Goal: Communication & Community: Answer question/provide support

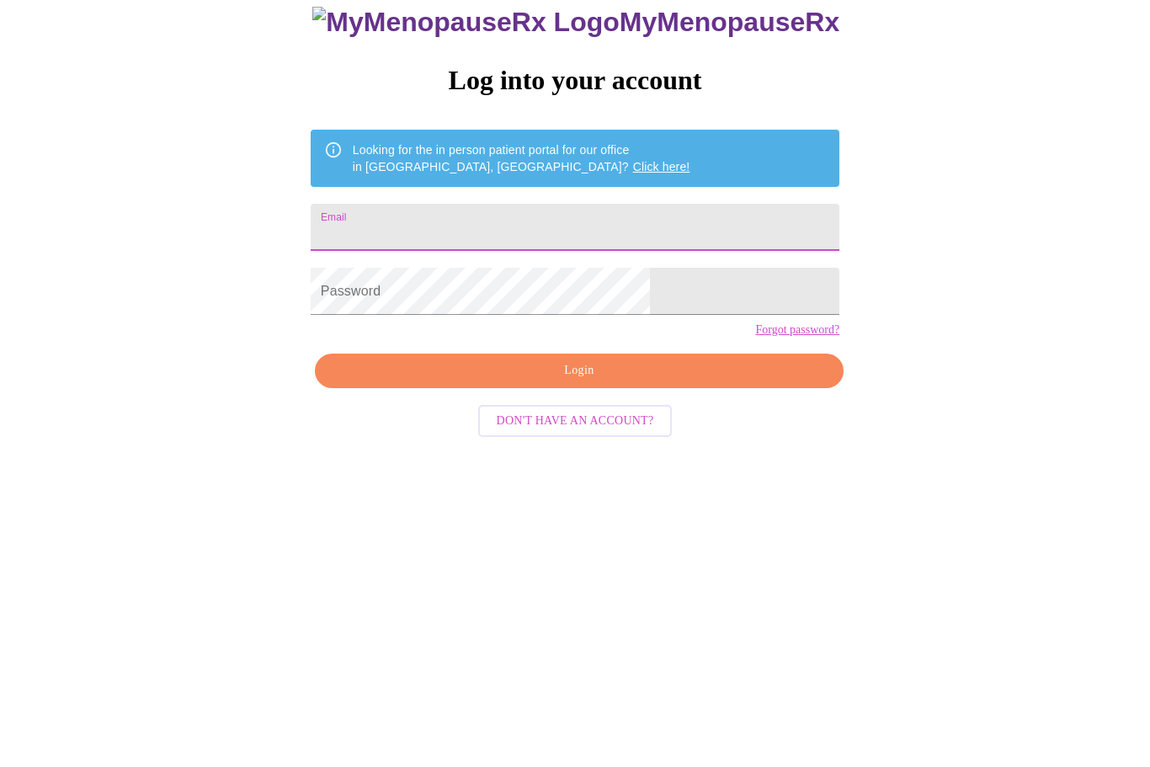
type input "[EMAIL_ADDRESS][DOMAIN_NAME]"
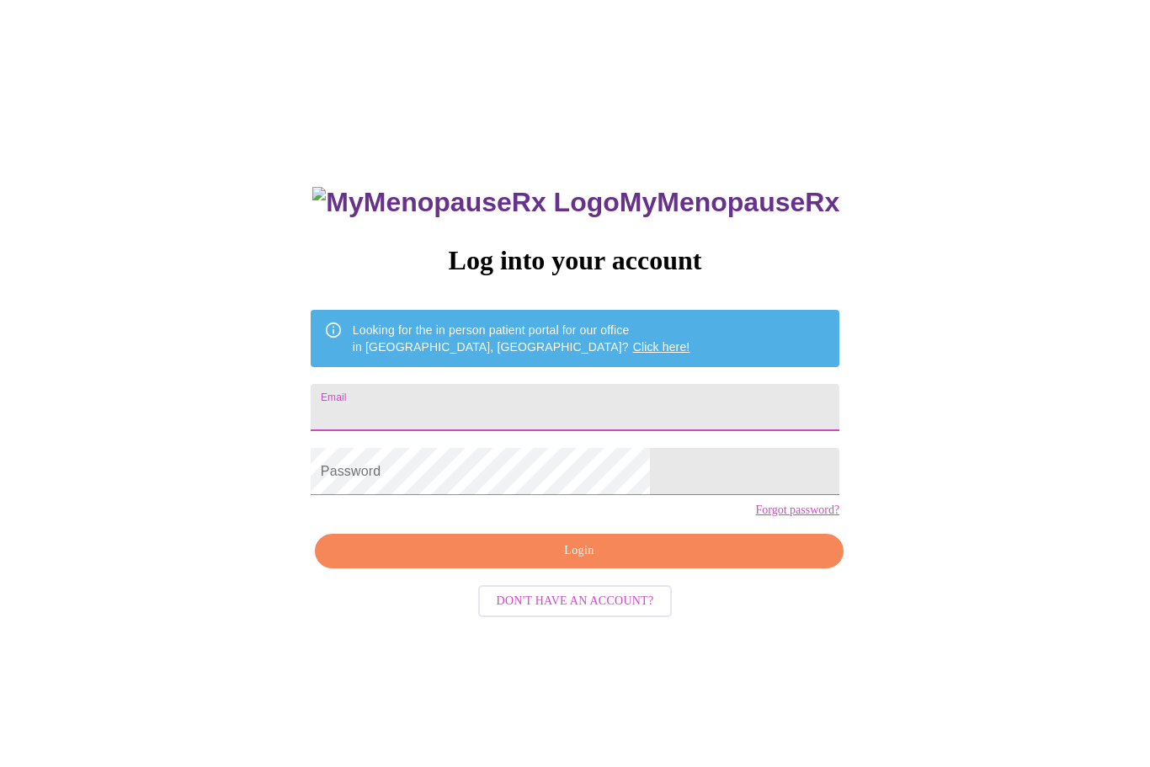
type input "selvaggipat@comcast.net"
click at [658, 562] on span "Login" at bounding box center [579, 551] width 490 height 21
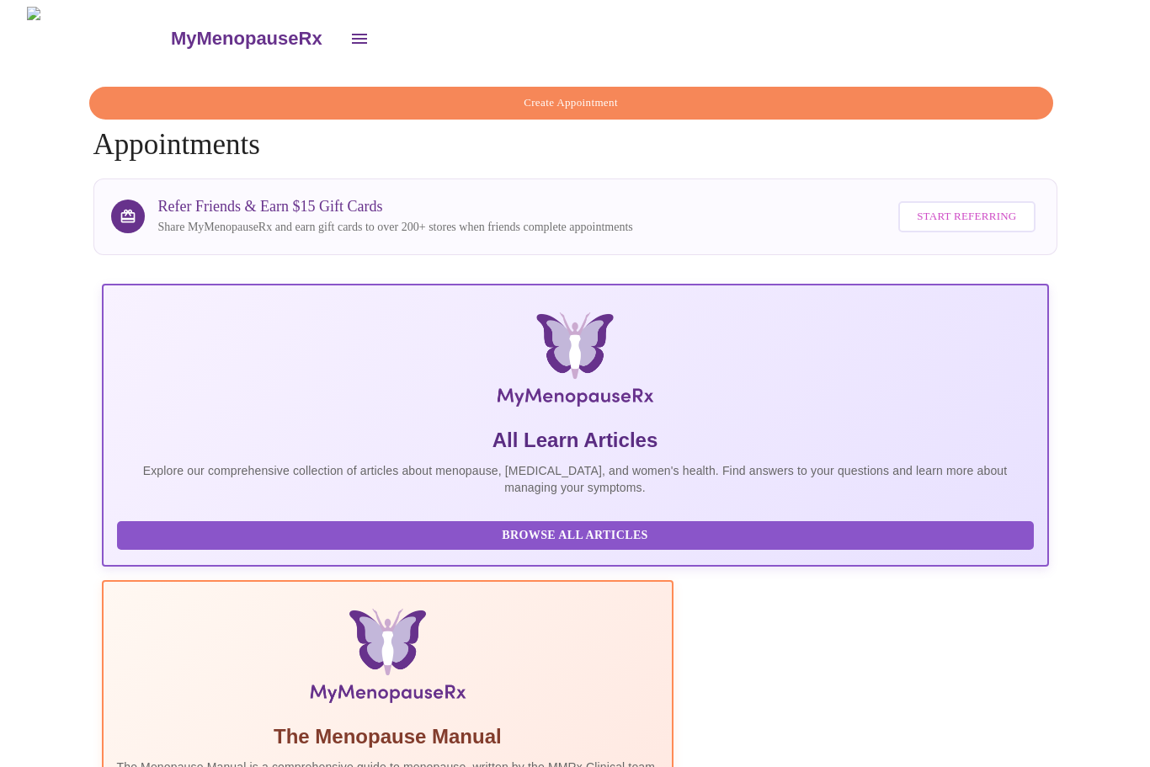
click at [349, 30] on icon "open drawer" at bounding box center [359, 39] width 20 height 20
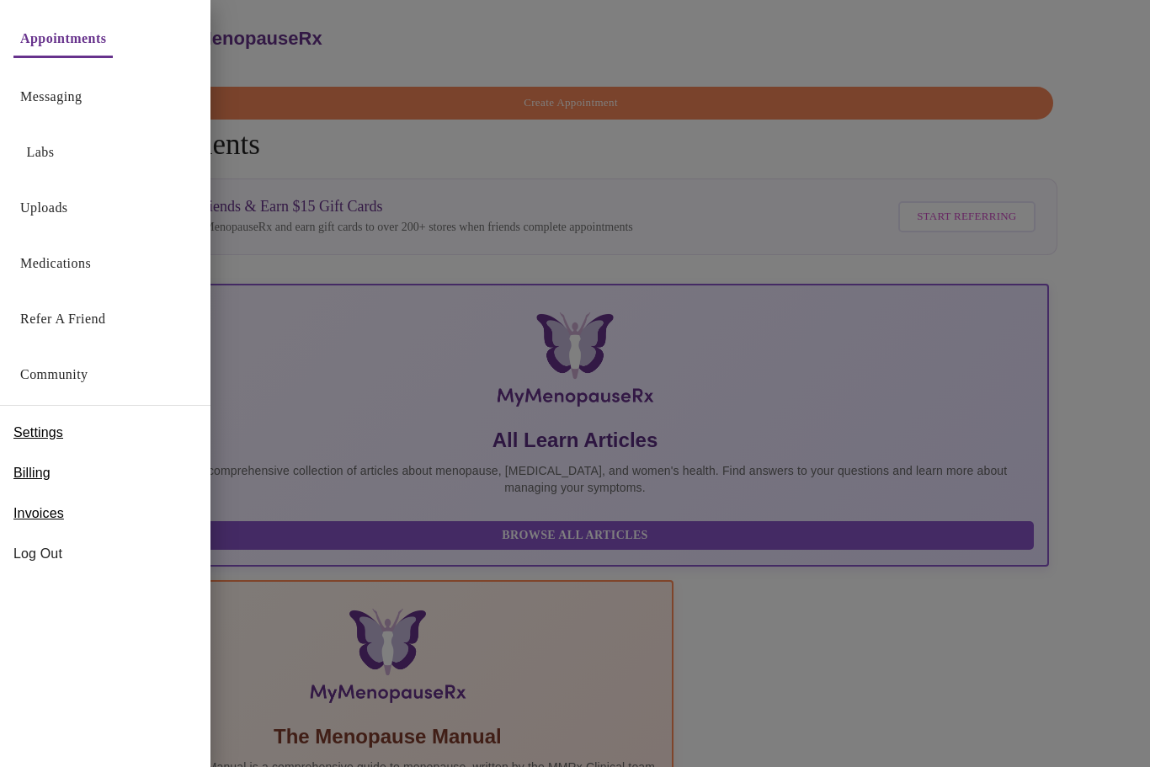
click at [69, 104] on link "Messaging" at bounding box center [50, 97] width 61 height 24
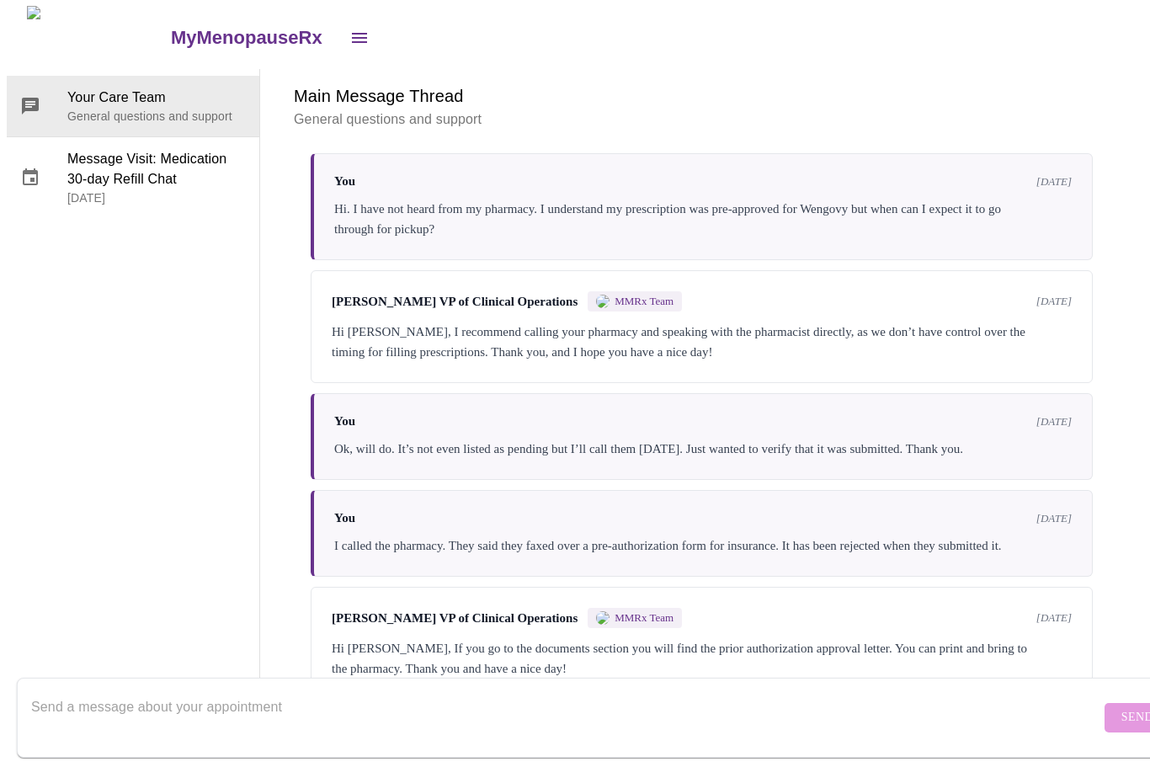
scroll to position [63, 0]
click at [900, 691] on textarea "Send a message about your appointment" at bounding box center [565, 718] width 1069 height 54
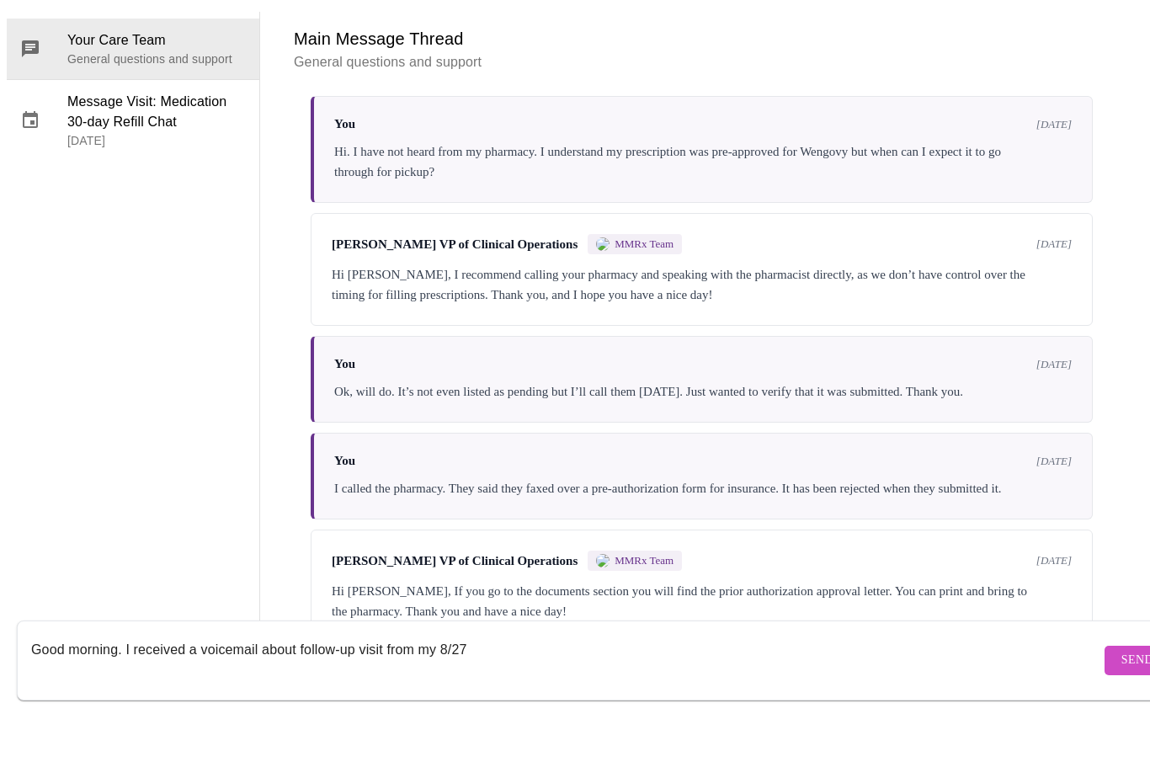
click at [302, 691] on textarea "Good morning. I received a voicemail about follow-up visit from my 8/27" at bounding box center [565, 718] width 1069 height 54
click at [557, 691] on textarea "Good morning. I received a voicemail about a follow-up visit from my 8/27" at bounding box center [565, 718] width 1069 height 54
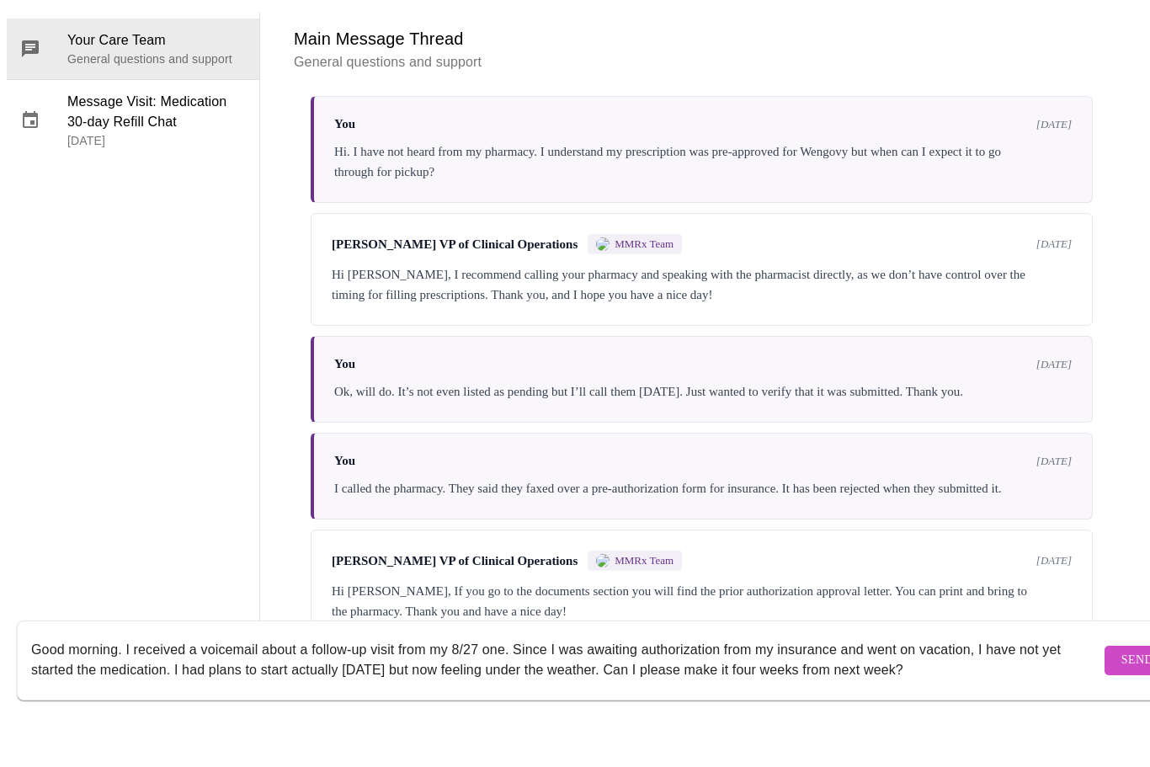
type textarea "Good morning. I received a voicemail about a follow-up visit from my 8/27 one. …"
click at [1122, 708] on span "Send" at bounding box center [1138, 718] width 32 height 21
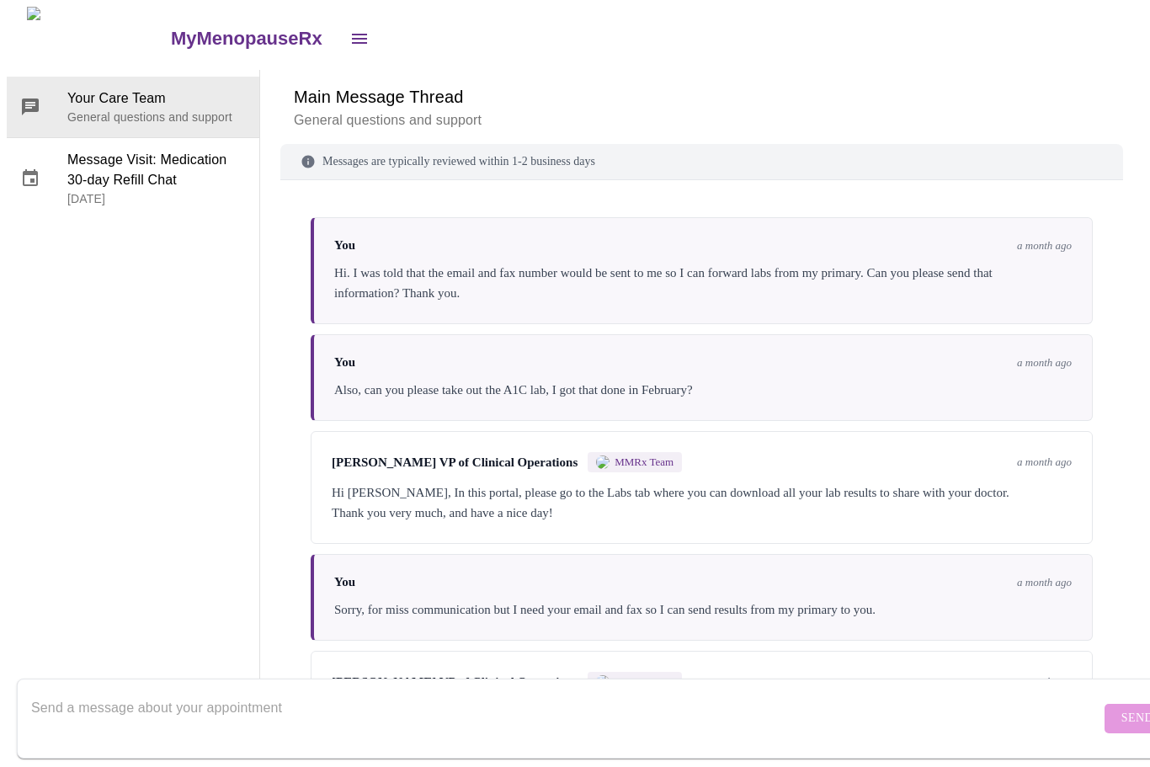
scroll to position [0, 0]
click at [79, 35] on img at bounding box center [97, 38] width 141 height 63
click at [52, 18] on img at bounding box center [97, 38] width 141 height 63
click at [349, 29] on icon "open drawer" at bounding box center [359, 39] width 20 height 20
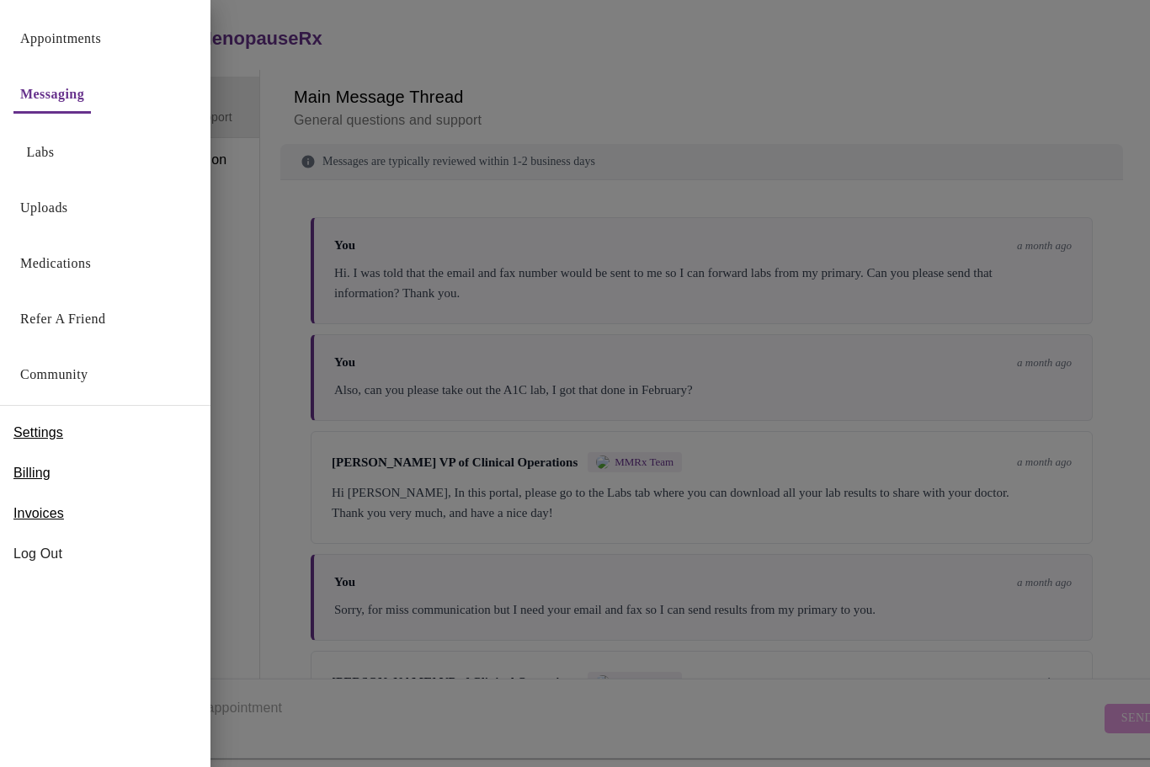
click at [84, 29] on link "Appointments" at bounding box center [60, 39] width 81 height 24
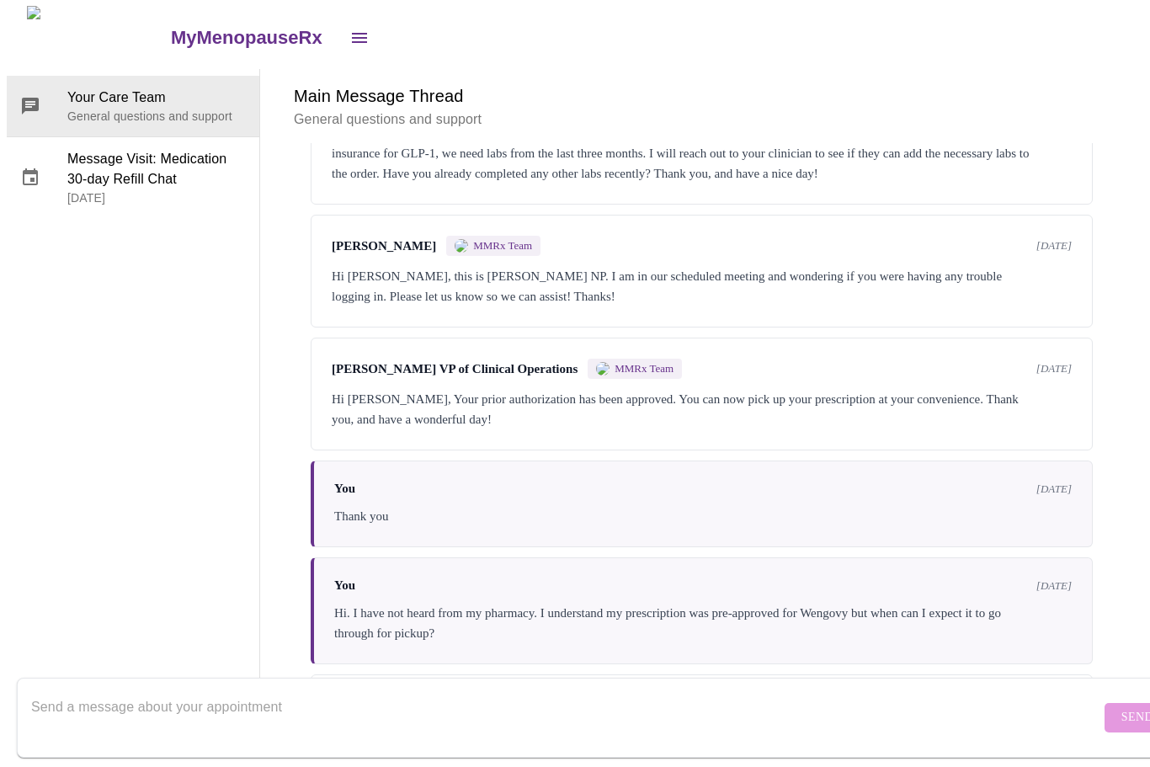
scroll to position [913, 0]
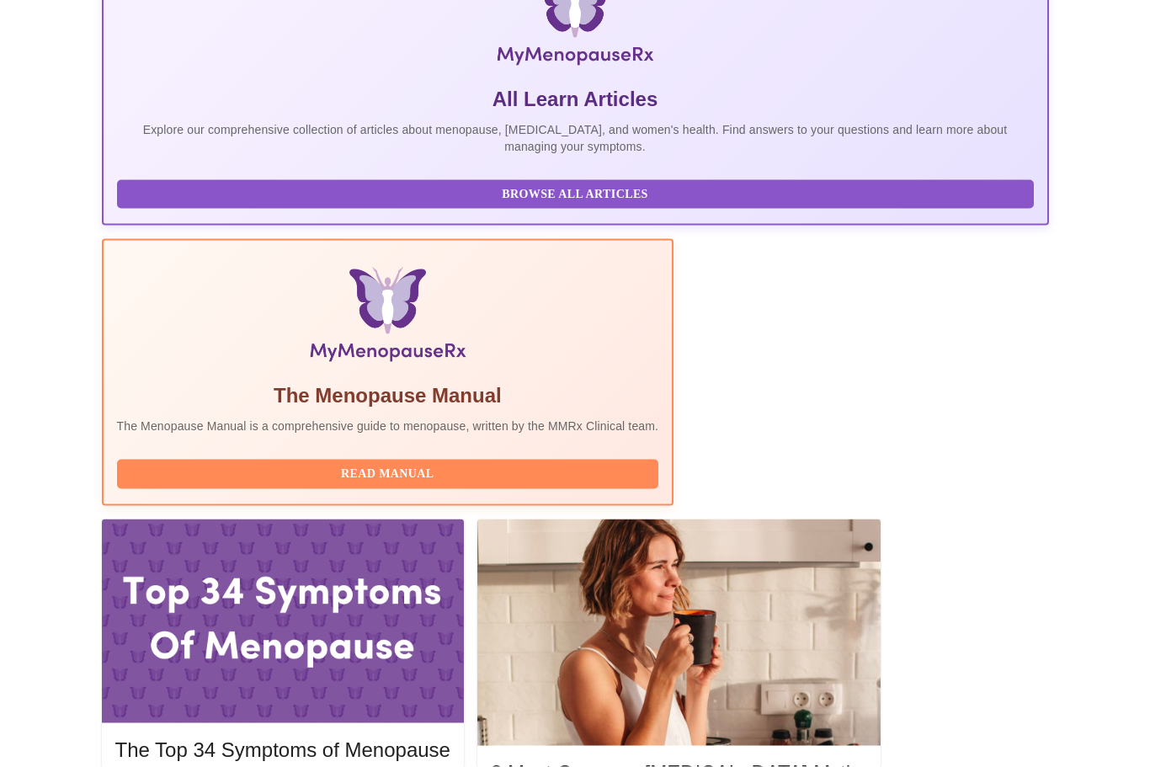
scroll to position [342, 0]
